Goal: Check status: Check status

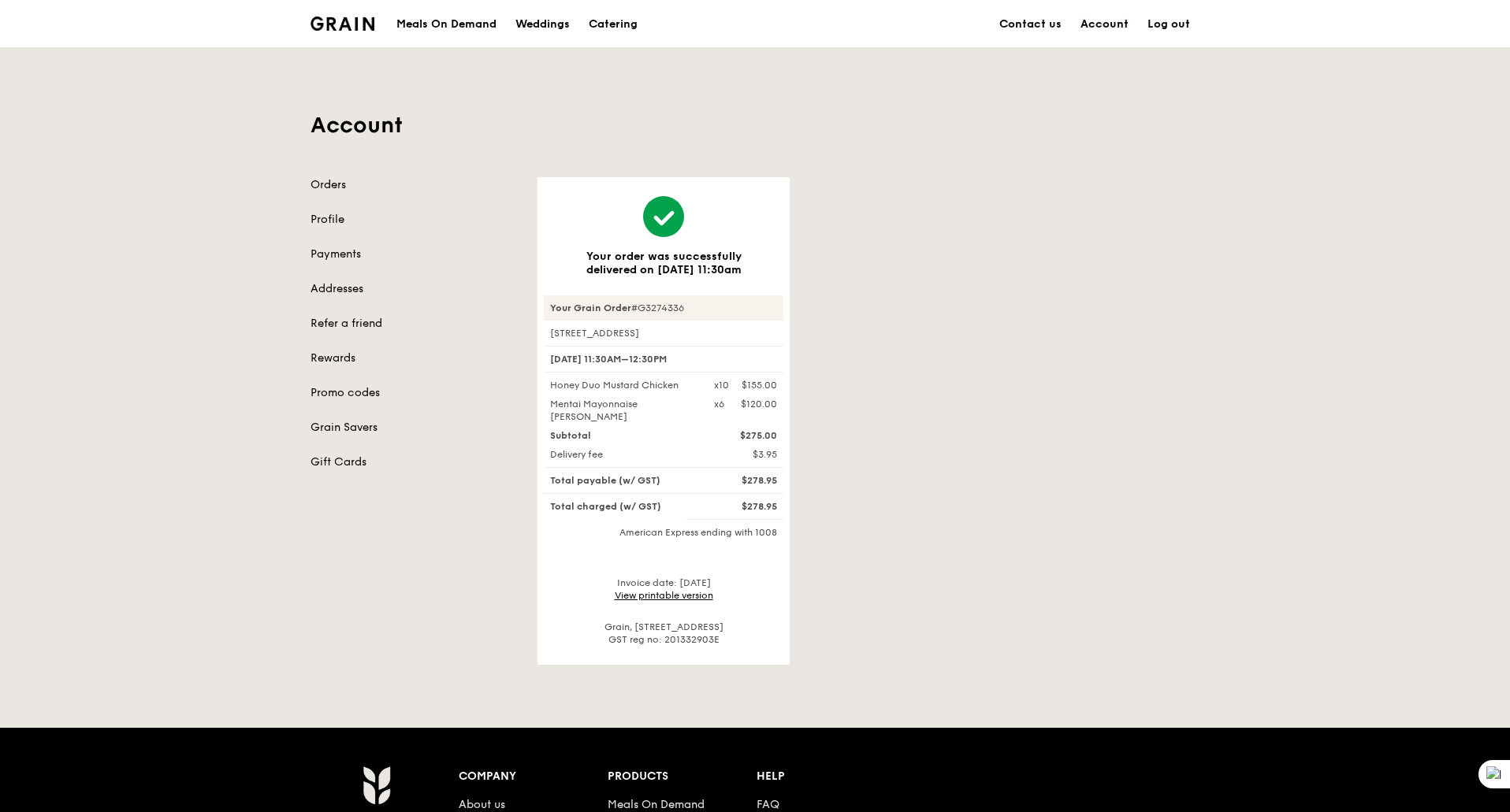
click at [1107, 23] on link "Account" at bounding box center [1104, 24] width 67 height 48
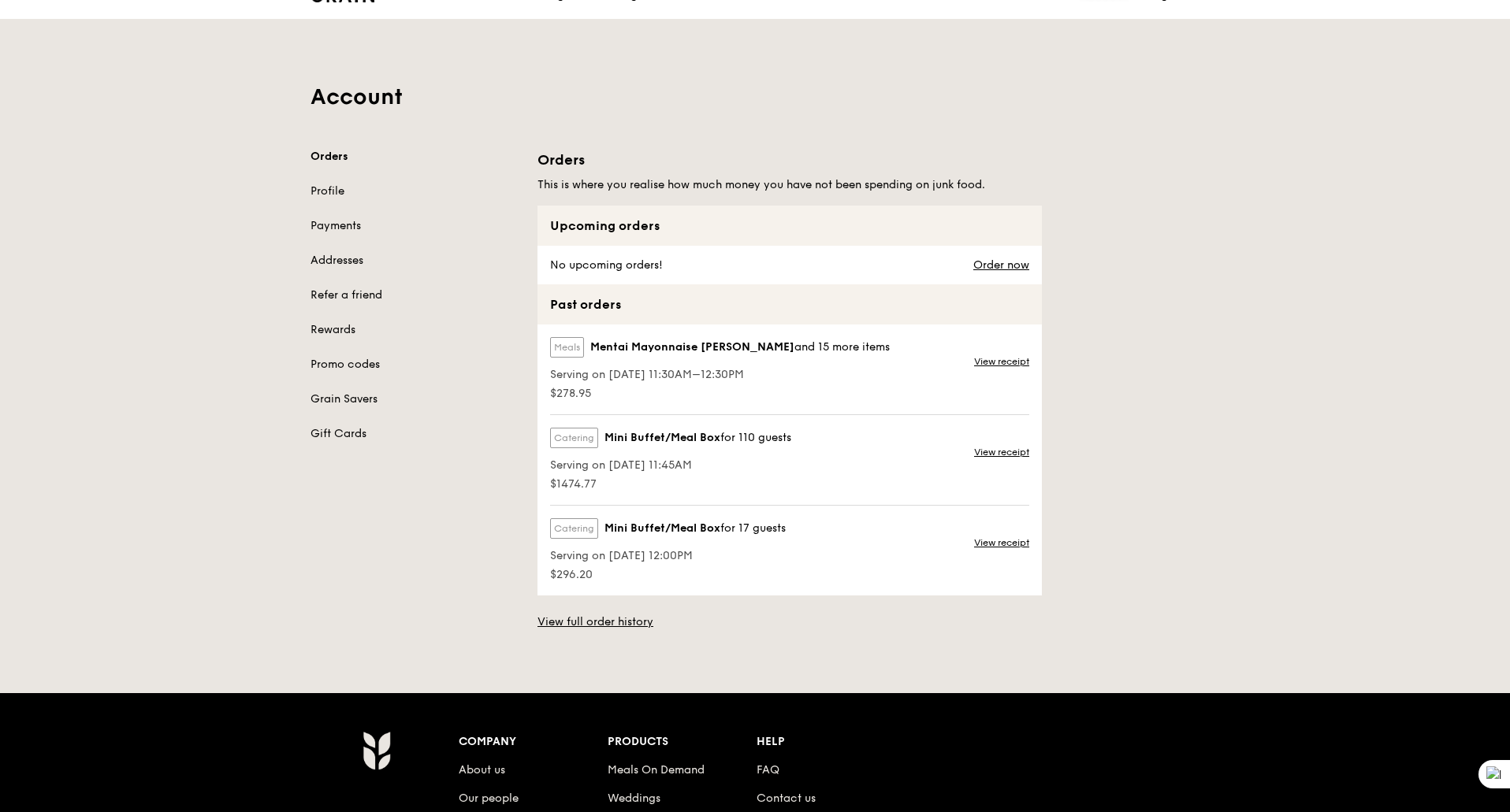
scroll to position [79, 0]
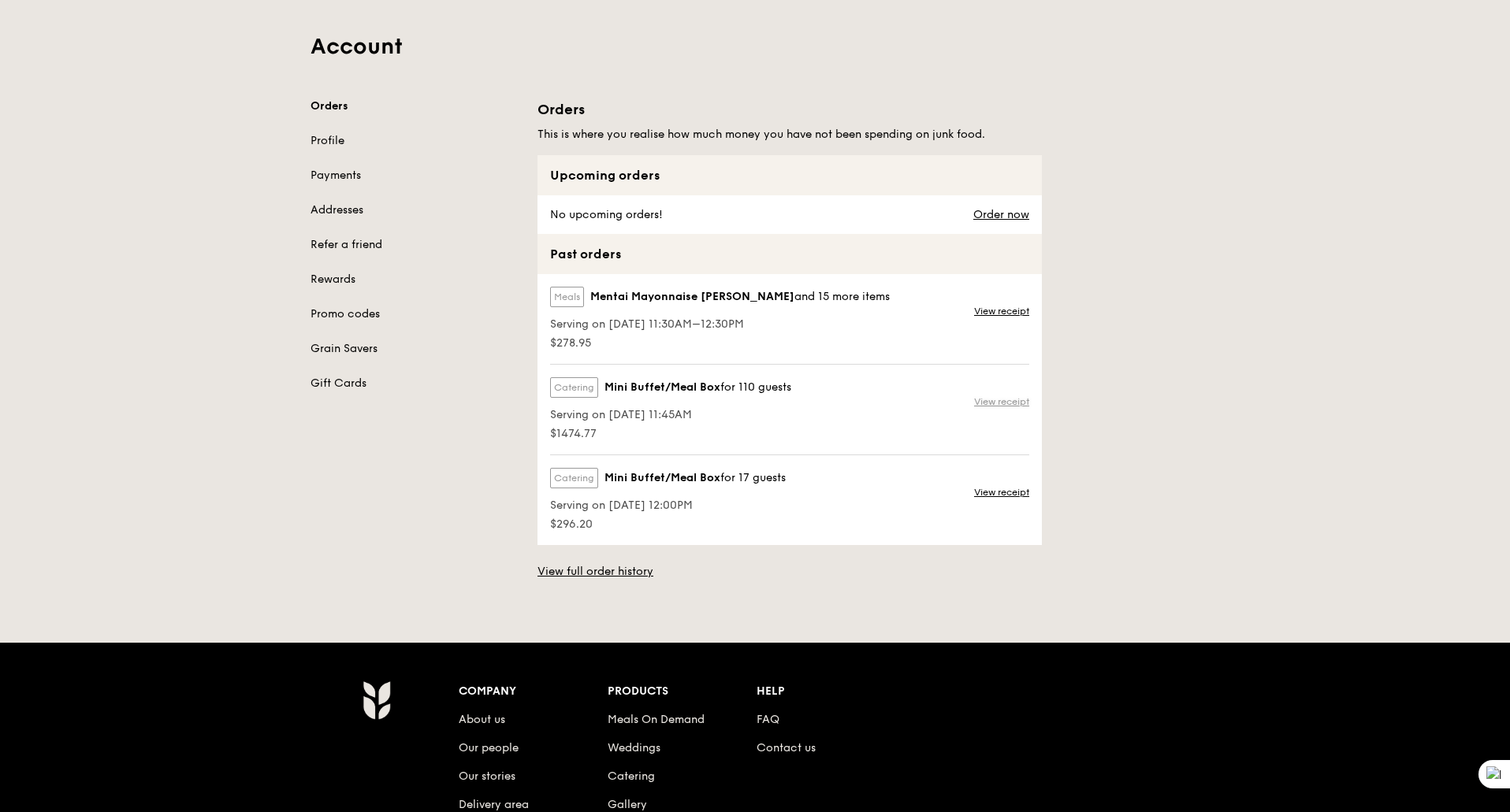
click at [992, 401] on link "View receipt" at bounding box center [1002, 401] width 55 height 13
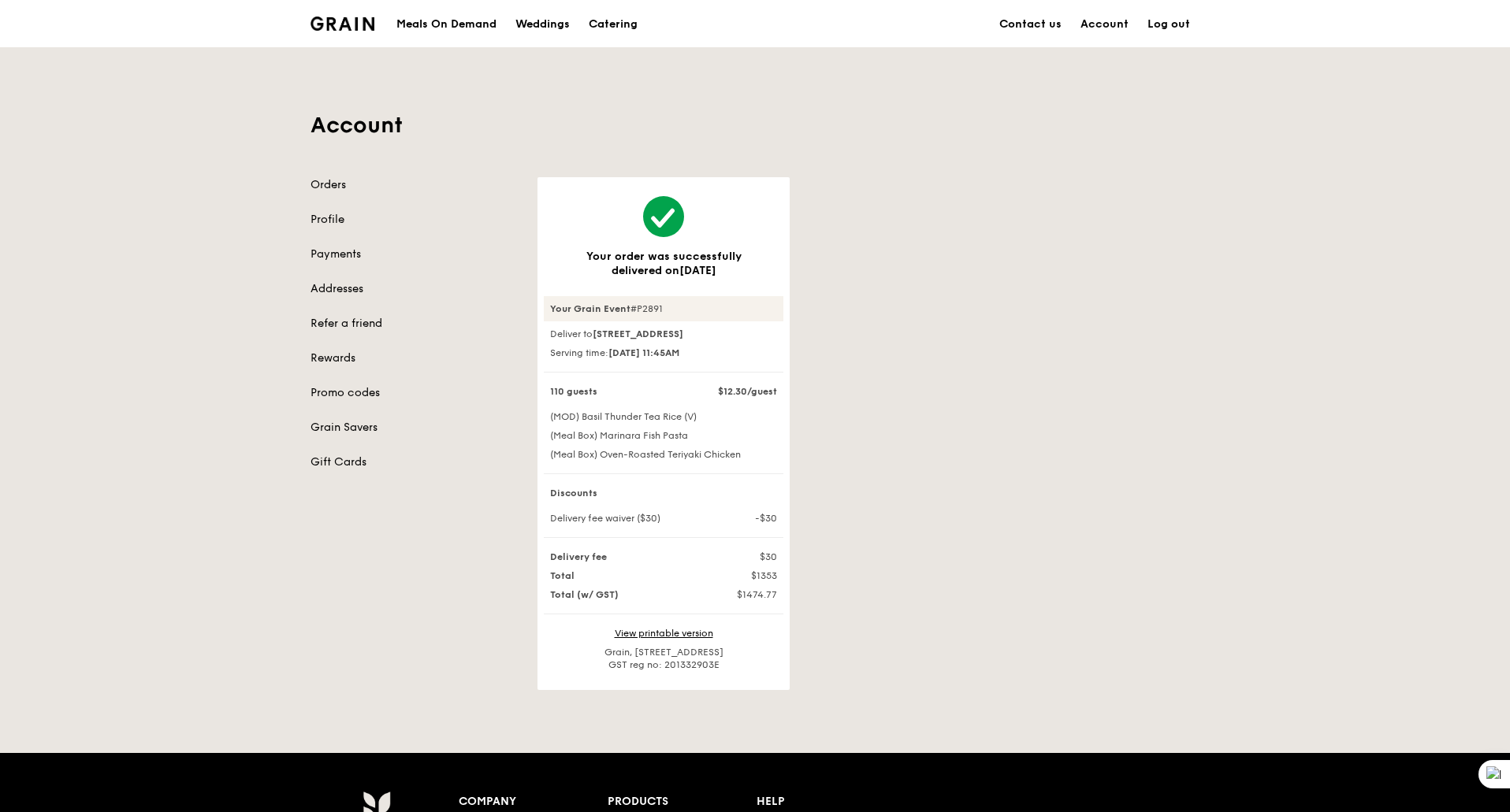
scroll to position [79, 0]
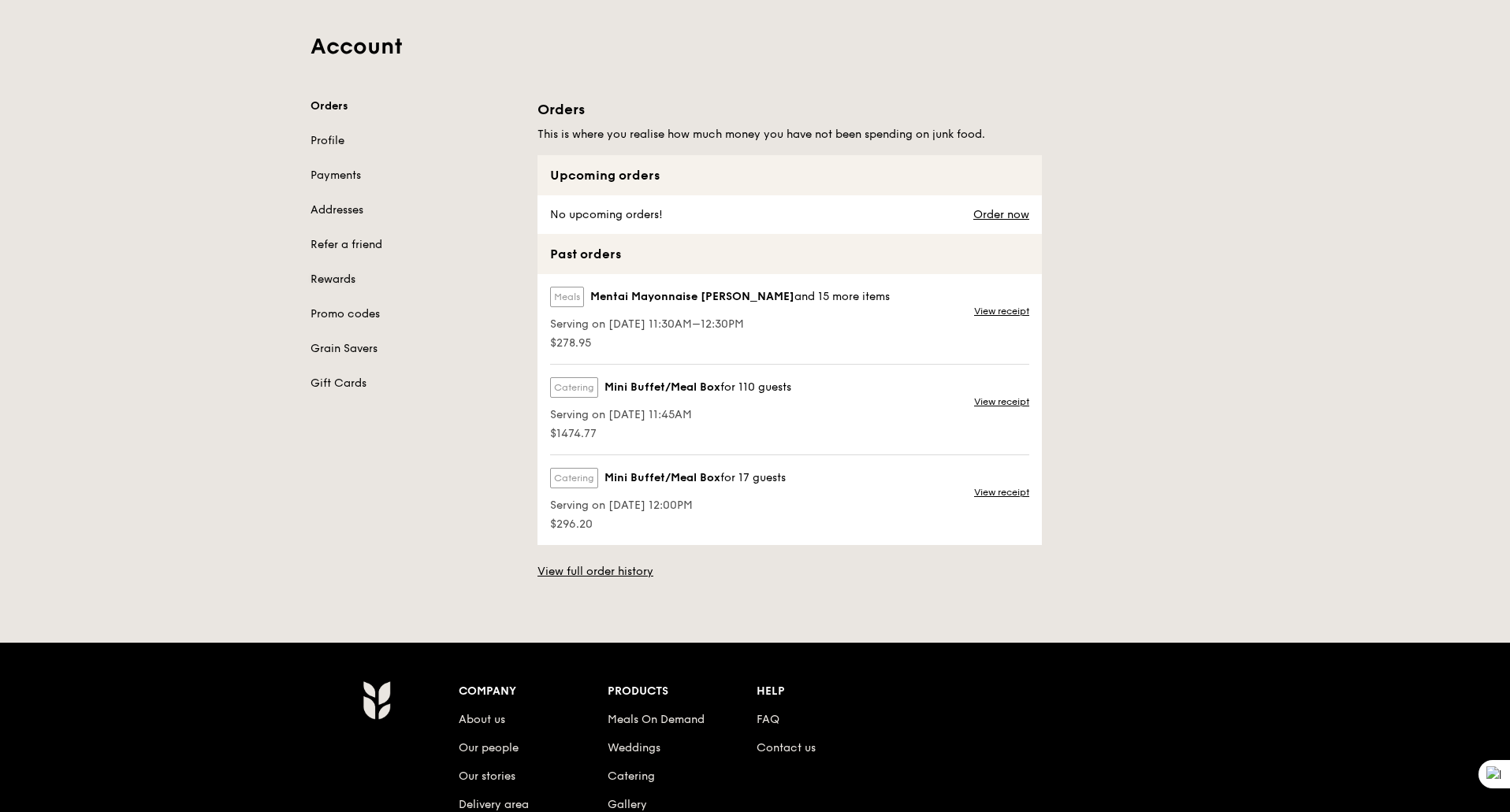
click at [343, 278] on link "Rewards" at bounding box center [414, 280] width 208 height 16
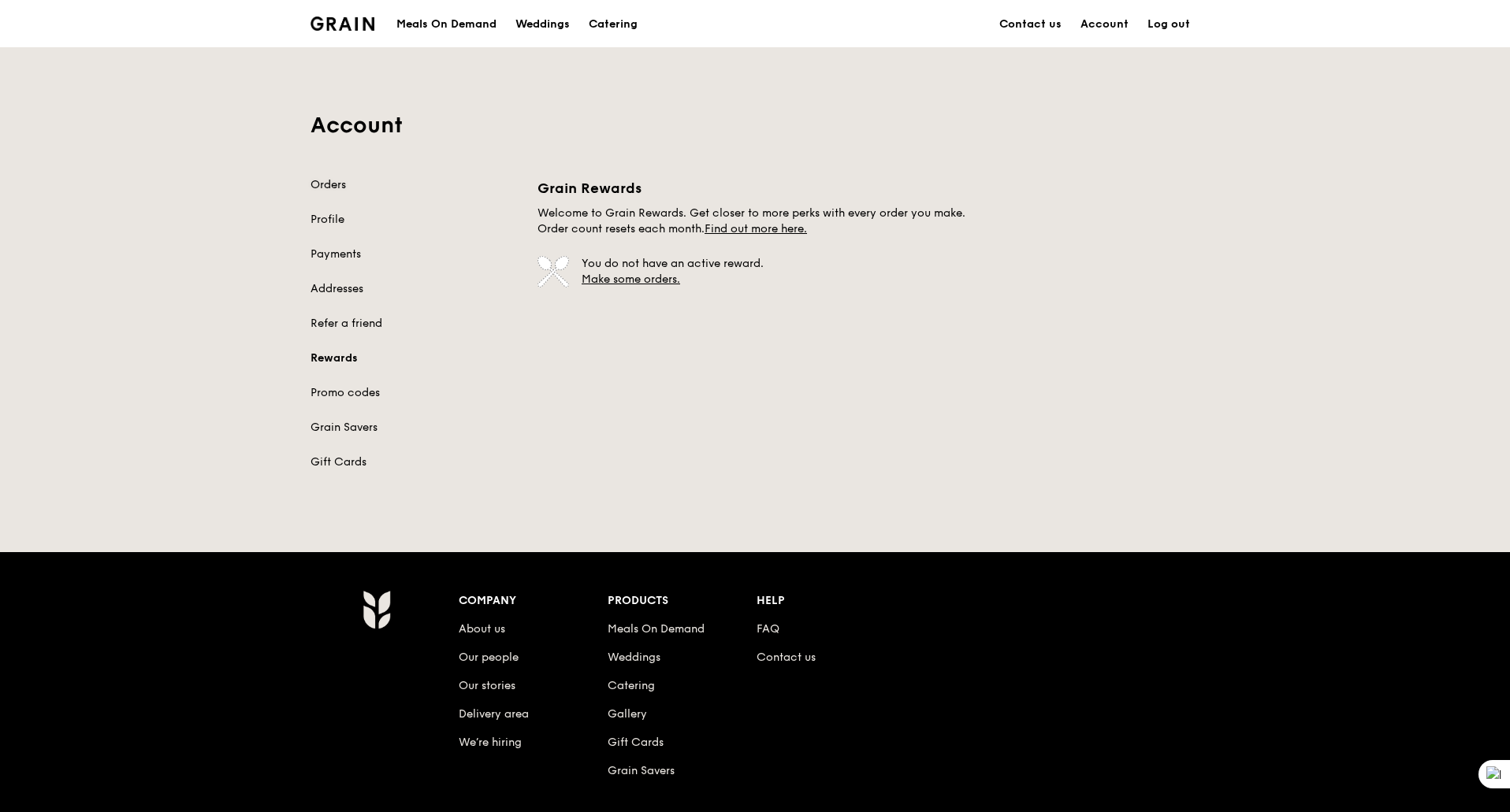
click at [335, 184] on link "Orders" at bounding box center [414, 185] width 208 height 16
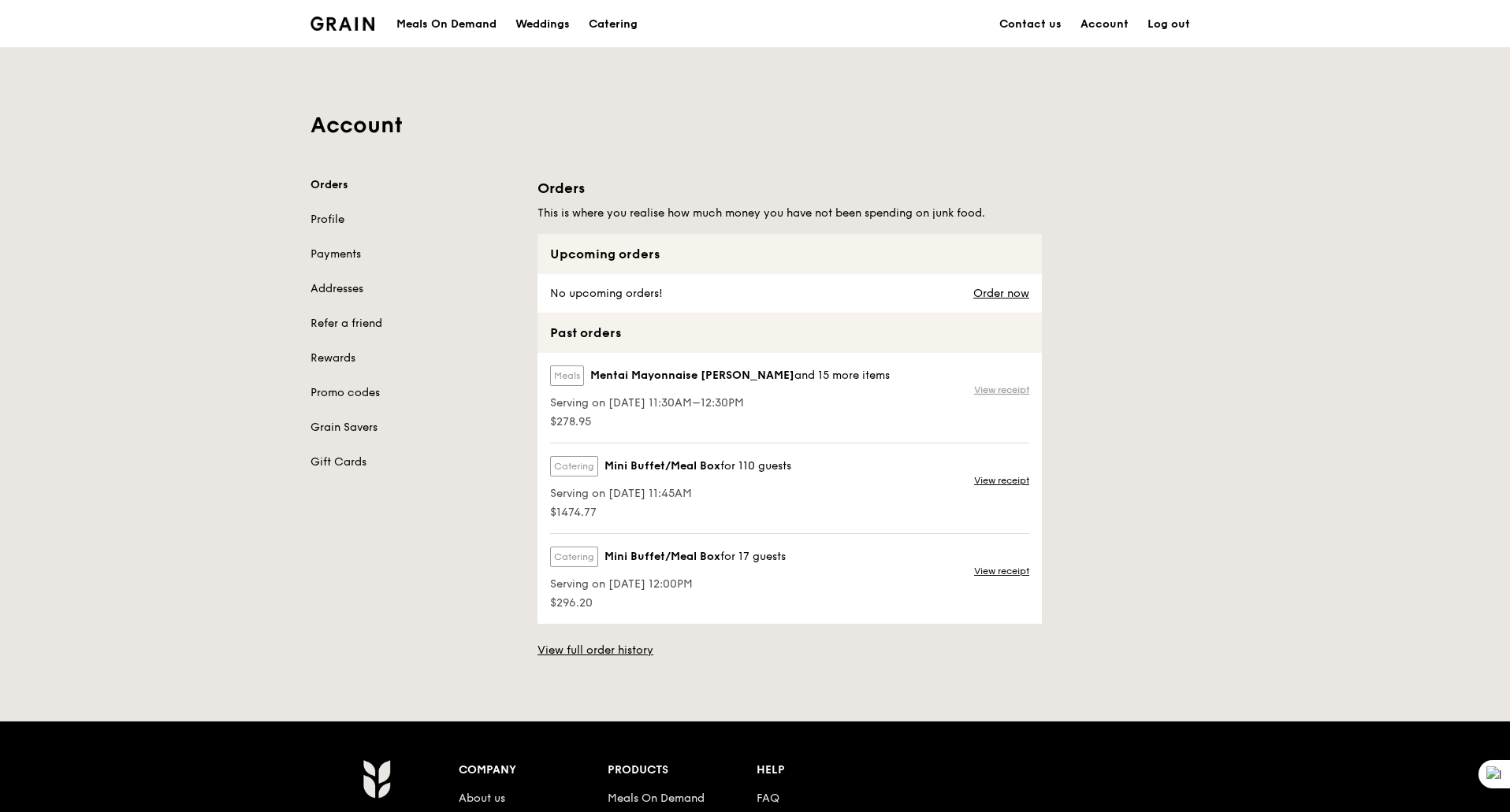
click at [1002, 388] on link "View receipt" at bounding box center [1002, 390] width 55 height 13
